Goal: Transaction & Acquisition: Purchase product/service

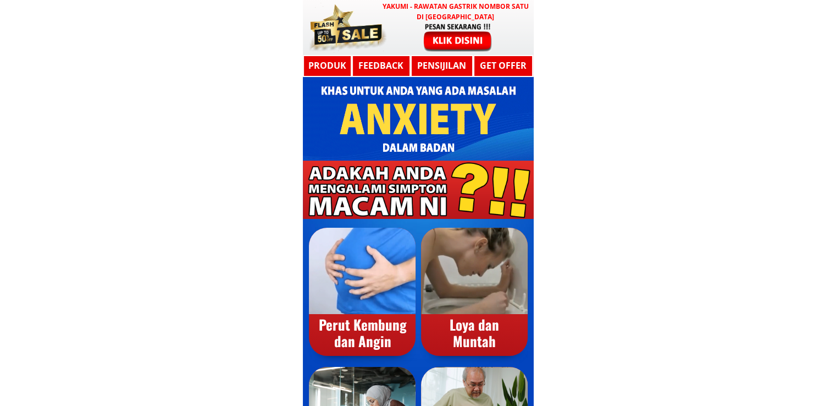
click at [422, 16] on h3 "YAKUMI - Rawatan Gastrik Nombor Satu di [GEOGRAPHIC_DATA]" at bounding box center [455, 11] width 151 height 21
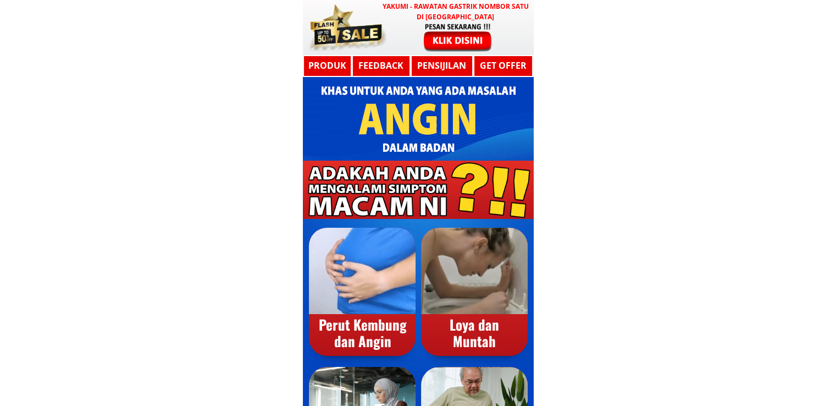
click at [451, 29] on div at bounding box center [458, 37] width 90 height 30
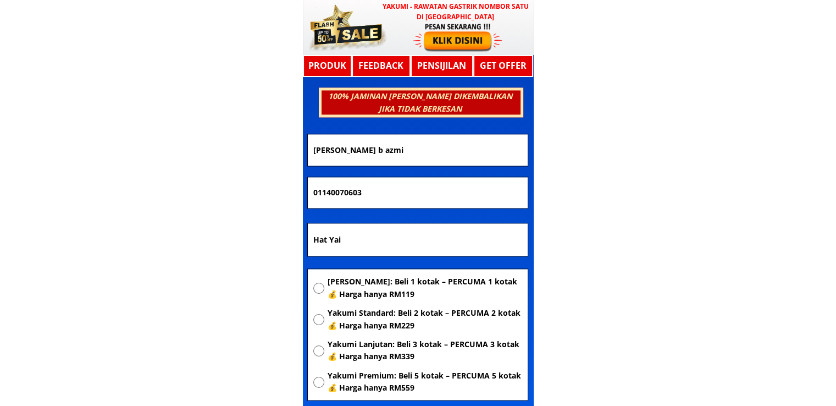
scroll to position [5887, 0]
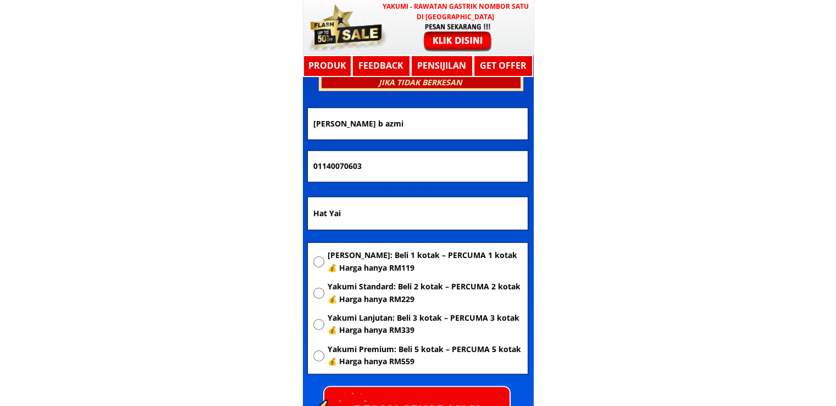
drag, startPoint x: 415, startPoint y: 218, endPoint x: 227, endPoint y: 218, distance: 187.5
paste input "[GEOGRAPHIC_DATA]"
type input "[GEOGRAPHIC_DATA]"
click at [374, 260] on span "[PERSON_NAME]: Beli 1 kotak – PERCUMA 1 kotak 💰 Harga hanya RM119" at bounding box center [424, 261] width 195 height 25
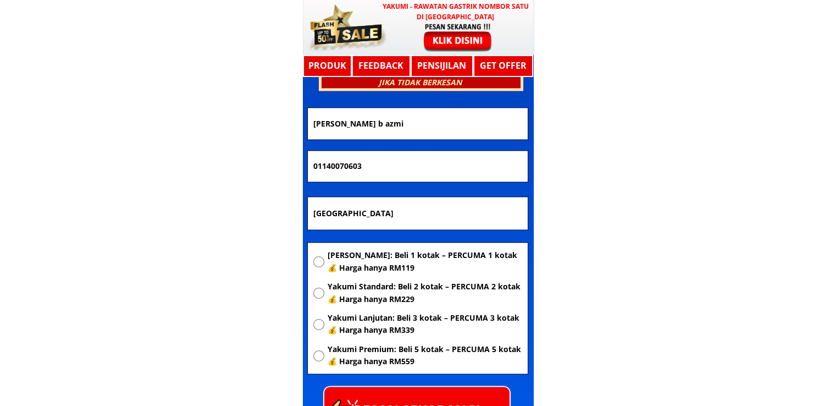
radio input "true"
drag, startPoint x: 449, startPoint y: 167, endPoint x: 213, endPoint y: 165, distance: 235.9
paste input "12841637"
type input "128416373"
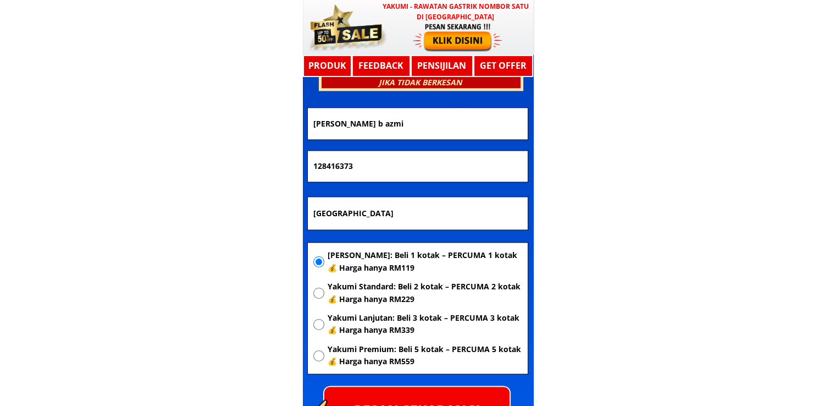
drag, startPoint x: 446, startPoint y: 121, endPoint x: 208, endPoint y: 120, distance: 238.1
paste input "[PERSON_NAME]"
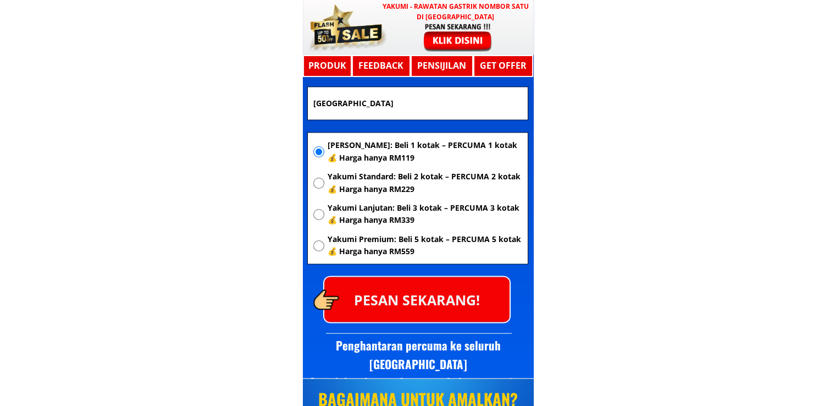
type input "[PERSON_NAME]"
click at [399, 263] on div "Yakumi Asas: Beli 1 kotak – PERCUMA 1 kotak 💰 Harga hanya RM119 Yakumi Standard…" at bounding box center [417, 201] width 209 height 125
click at [421, 285] on p "PESAN SEKARANG!" at bounding box center [416, 299] width 185 height 45
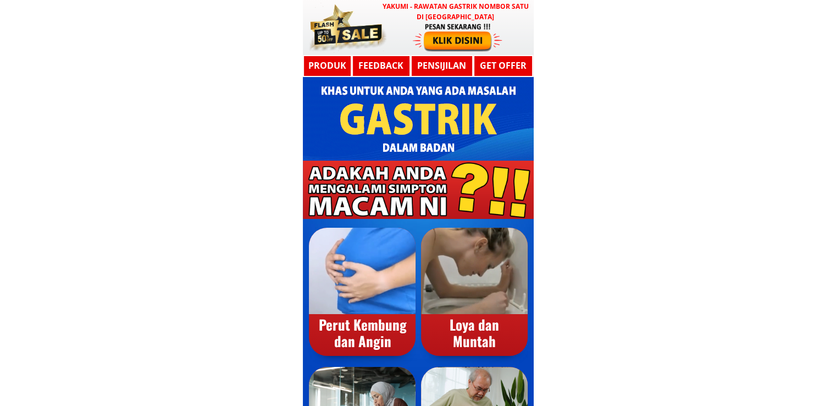
click at [429, 34] on div at bounding box center [458, 37] width 90 height 30
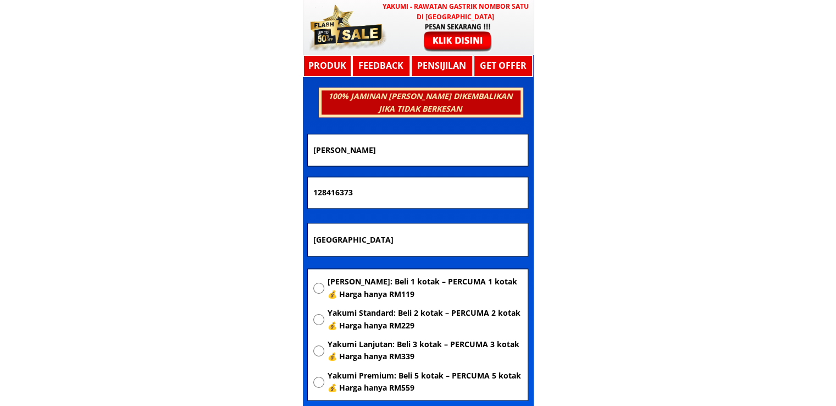
scroll to position [5887, 0]
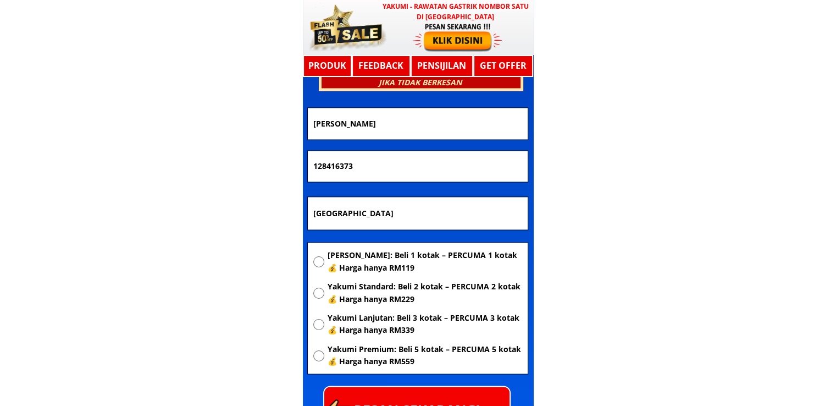
drag, startPoint x: 409, startPoint y: 212, endPoint x: 196, endPoint y: 212, distance: 213.3
paste input "Felda,desakencana,kedai,[GEOGRAPHIC_DATA],2,16,9¹15o"
type input "Felda,desakencana,kedai,[GEOGRAPHIC_DATA],2,16,9¹15o"
click at [378, 250] on span "[PERSON_NAME]: Beli 1 kotak – PERCUMA 1 kotak 💰 Harga hanya RM119" at bounding box center [424, 261] width 195 height 25
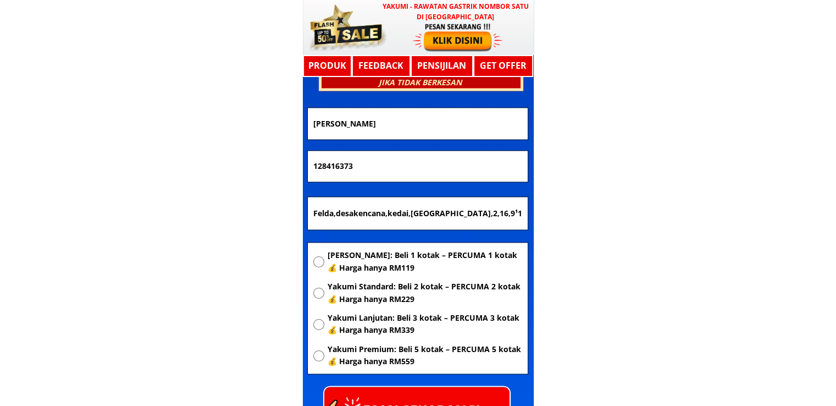
radio input "true"
drag, startPoint x: 470, startPoint y: 153, endPoint x: 148, endPoint y: 153, distance: 321.1
paste input "01172572758"
type input "01172572758"
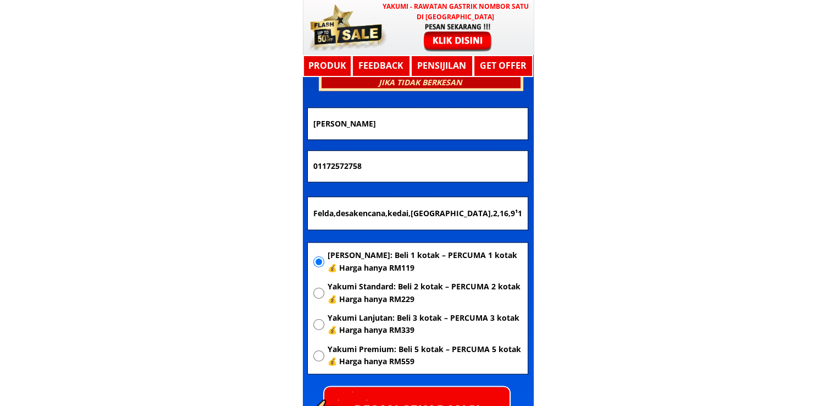
drag, startPoint x: 430, startPoint y: 130, endPoint x: 173, endPoint y: 126, distance: 257.9
paste input "Tahilan bin lesan Tahila"
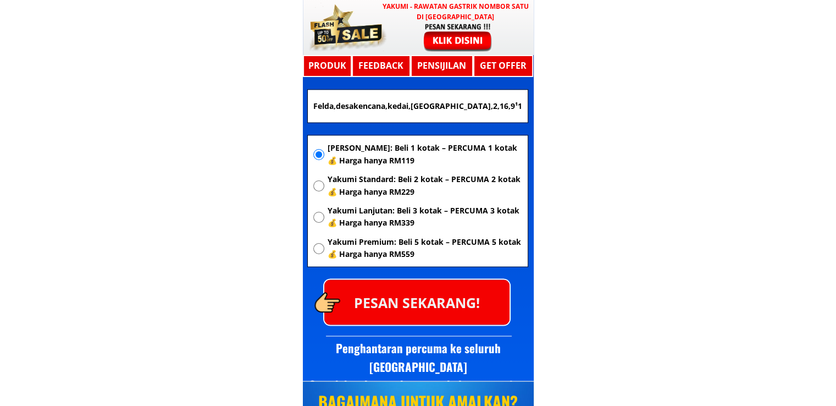
scroll to position [5997, 0]
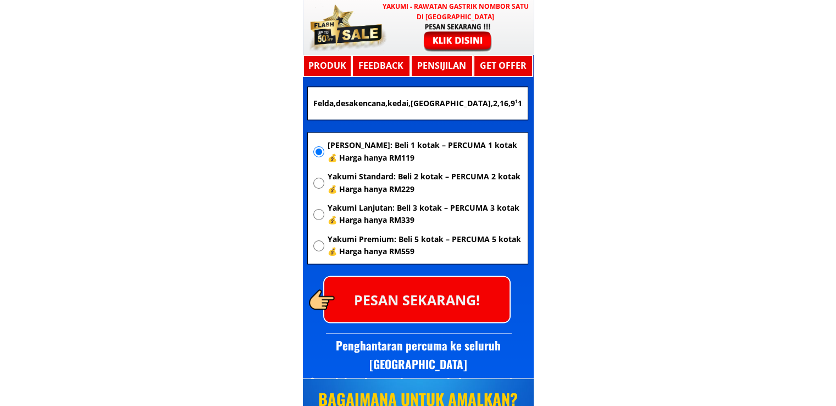
type input "Tahilan bin lesan Tahilan"
click at [444, 291] on p "PESAN SEKARANG!" at bounding box center [416, 299] width 185 height 45
